Goal: Task Accomplishment & Management: Manage account settings

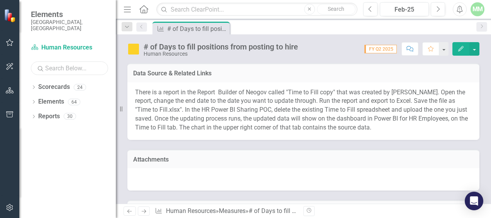
click at [74, 61] on input "text" at bounding box center [69, 68] width 77 height 14
type input "human"
click at [35, 86] on icon "Dropdown" at bounding box center [33, 88] width 5 height 4
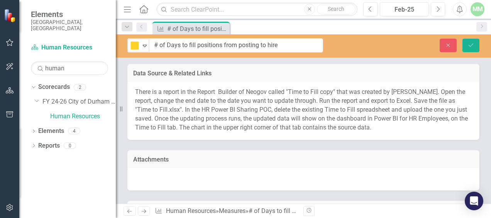
drag, startPoint x: 191, startPoint y: 54, endPoint x: 157, endPoint y: 51, distance: 33.7
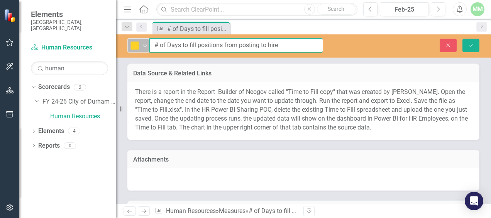
drag, startPoint x: 284, startPoint y: 44, endPoint x: 146, endPoint y: 40, distance: 138.6
click at [146, 40] on div "Close to Target Expand # of Days to fill positions from posting to hire" at bounding box center [225, 45] width 196 height 14
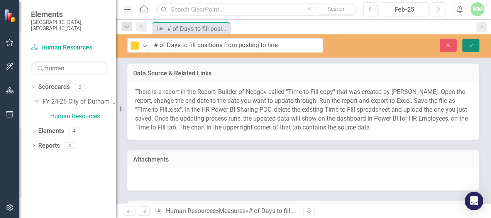
click at [473, 44] on icon "submit" at bounding box center [471, 44] width 5 height 3
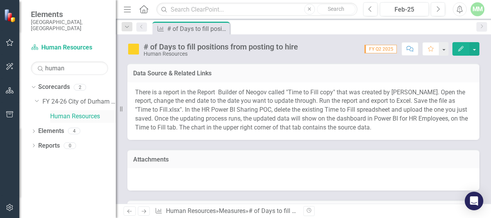
click at [70, 112] on link "Human Resources" at bounding box center [83, 116] width 66 height 9
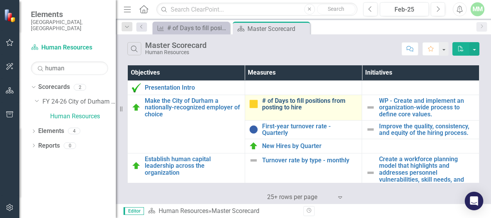
click at [290, 106] on link "# of Days to fill positions from posting to hire" at bounding box center [310, 104] width 96 height 14
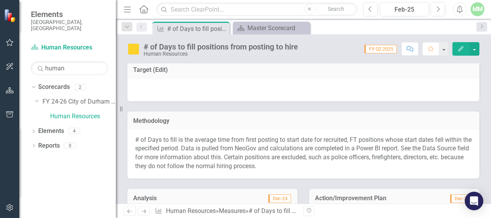
scroll to position [141, 0]
drag, startPoint x: 298, startPoint y: 171, endPoint x: 147, endPoint y: 143, distance: 154.0
click at [147, 143] on div "# of Days to fill is the average time from first posting to start date for recr…" at bounding box center [303, 153] width 352 height 49
click at [295, 160] on p "# of Days to fill is the average time from first posting to start date for recr…" at bounding box center [303, 152] width 337 height 35
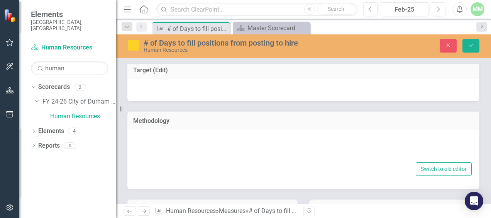
type textarea "<p># of Days to fill is the average time from first posting to start date for r…"
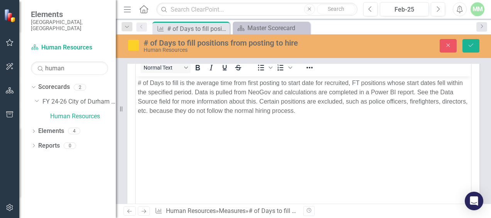
scroll to position [212, 0]
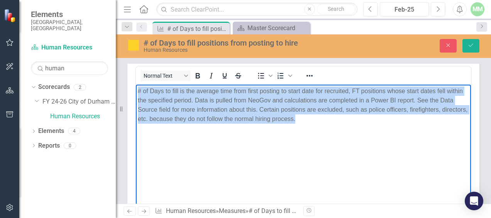
drag, startPoint x: 335, startPoint y: 120, endPoint x: 88, endPoint y: 71, distance: 251.9
click at [136, 84] on html "# of Days to fill is the average time from first posting to start date for recr…" at bounding box center [303, 142] width 335 height 116
copy p "# of Days to fill is the average time from first posting to start date for recr…"
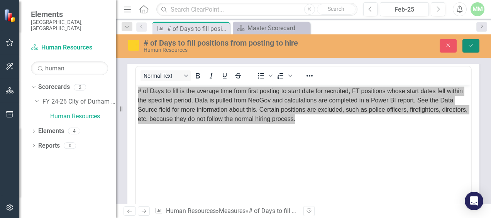
click at [468, 45] on icon "Save" at bounding box center [470, 44] width 7 height 5
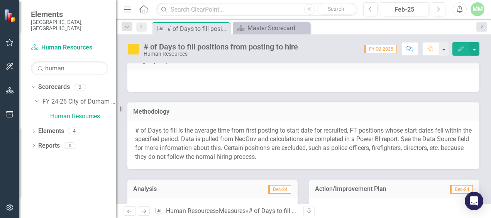
scroll to position [151, 0]
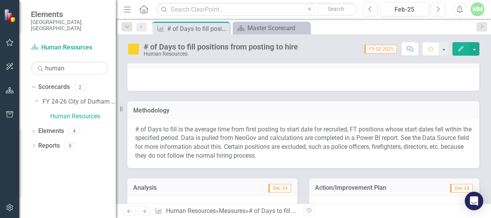
drag, startPoint x: 301, startPoint y: 158, endPoint x: 221, endPoint y: 143, distance: 81.3
click at [221, 143] on p "# of Days to fill is the average time from first posting to start date for recr…" at bounding box center [303, 142] width 337 height 35
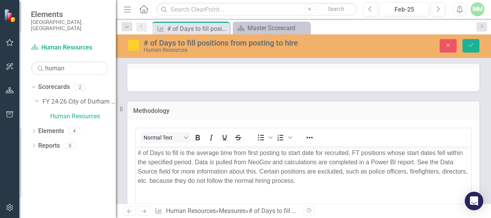
scroll to position [0, 0]
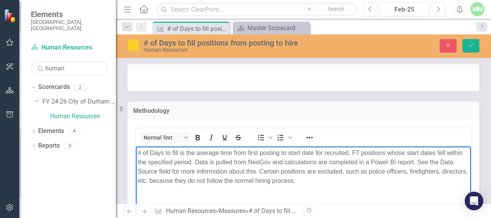
click at [322, 180] on p "# of Days to fill is the average time from first posting to start date for recr…" at bounding box center [303, 166] width 331 height 37
click at [476, 41] on button "Save" at bounding box center [470, 46] width 17 height 14
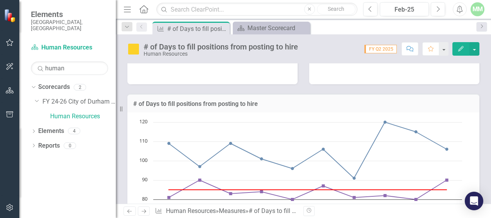
scroll to position [286, 0]
click at [241, 103] on h3 "# of Days to fill positions from posting to hire" at bounding box center [303, 103] width 340 height 7
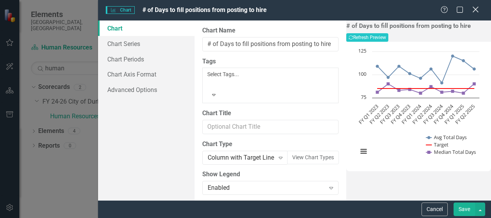
click at [477, 12] on icon at bounding box center [476, 10] width 6 height 6
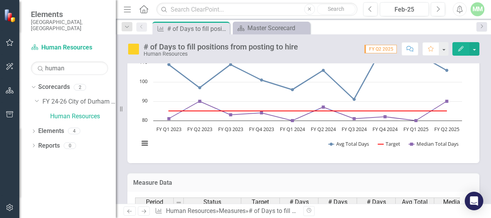
scroll to position [338, 0]
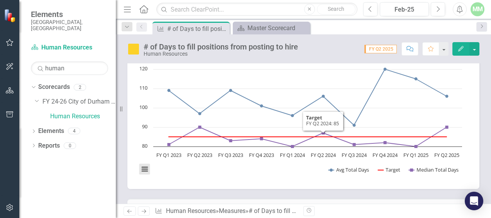
click at [146, 169] on button "View chart menu, Chart" at bounding box center [144, 169] width 11 height 11
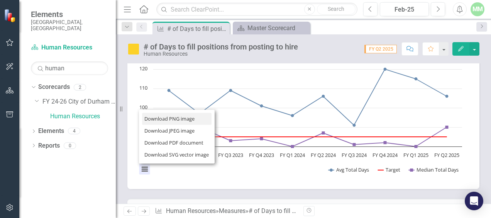
click at [182, 119] on li "Download PNG image" at bounding box center [176, 119] width 69 height 12
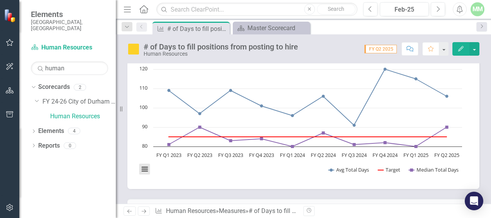
click at [147, 171] on button "View chart menu, Chart" at bounding box center [144, 169] width 11 height 11
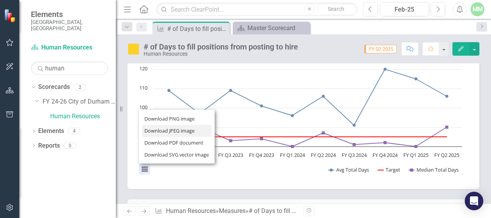
click at [189, 127] on li "Download JPEG image" at bounding box center [176, 131] width 69 height 12
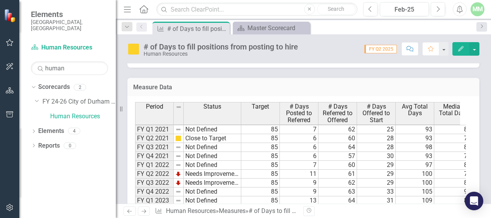
scroll to position [106, 0]
